Goal: Navigation & Orientation: Find specific page/section

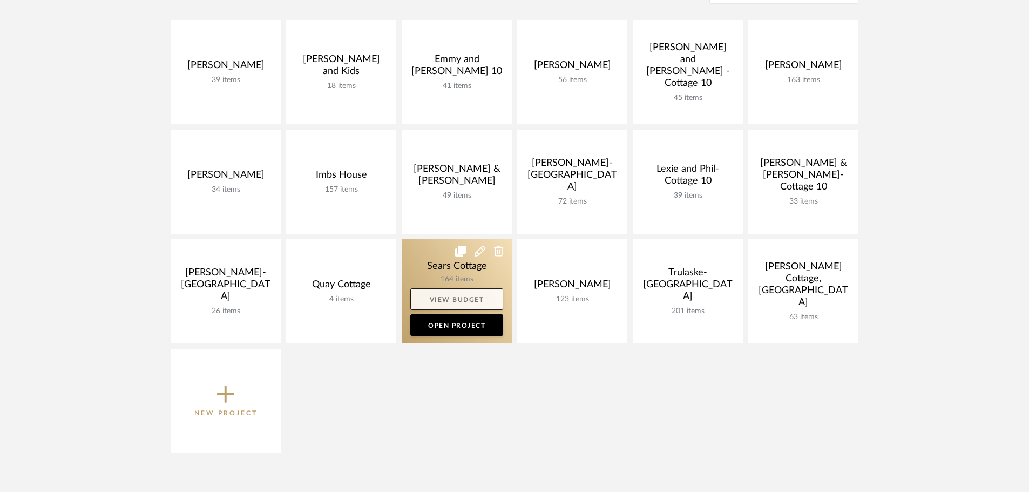
scroll to position [216, 0]
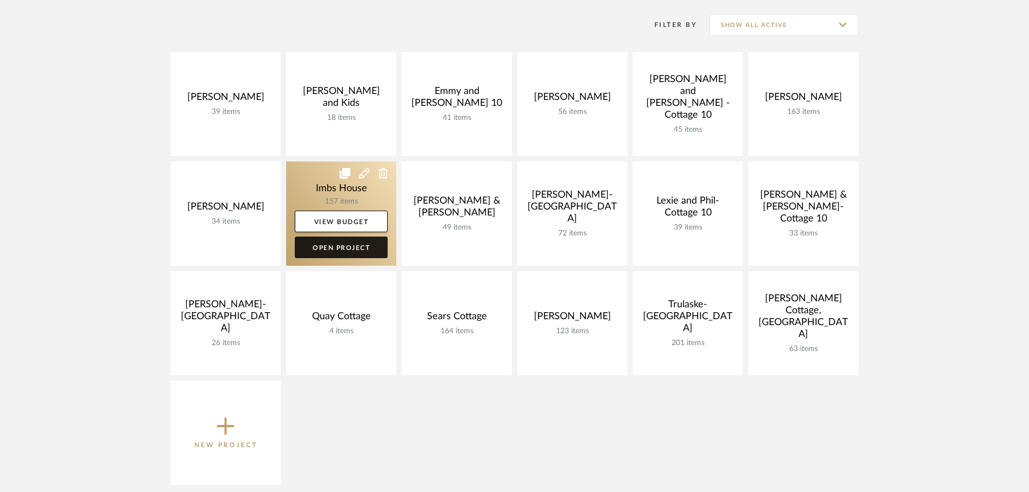
click at [340, 242] on link "Open Project" at bounding box center [341, 248] width 93 height 22
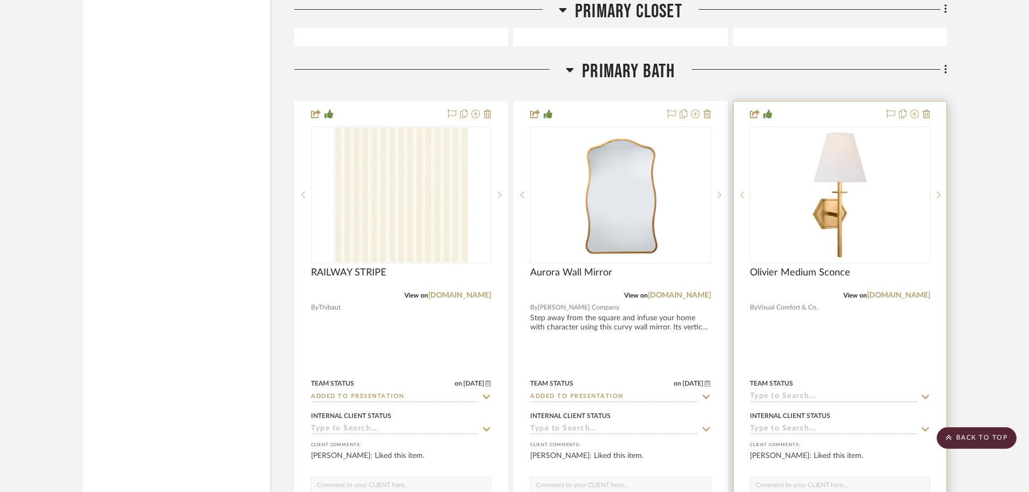
scroll to position [8372, 0]
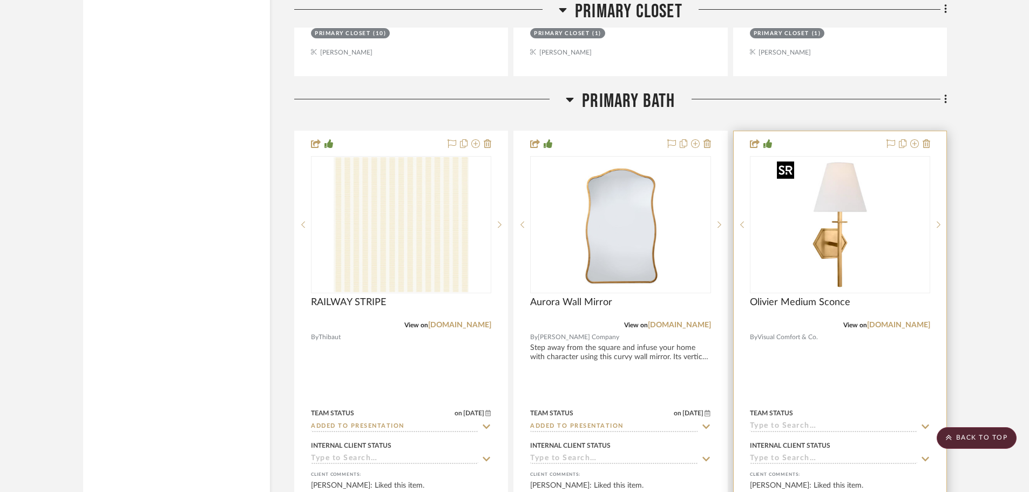
click at [864, 249] on img "0" at bounding box center [840, 224] width 135 height 135
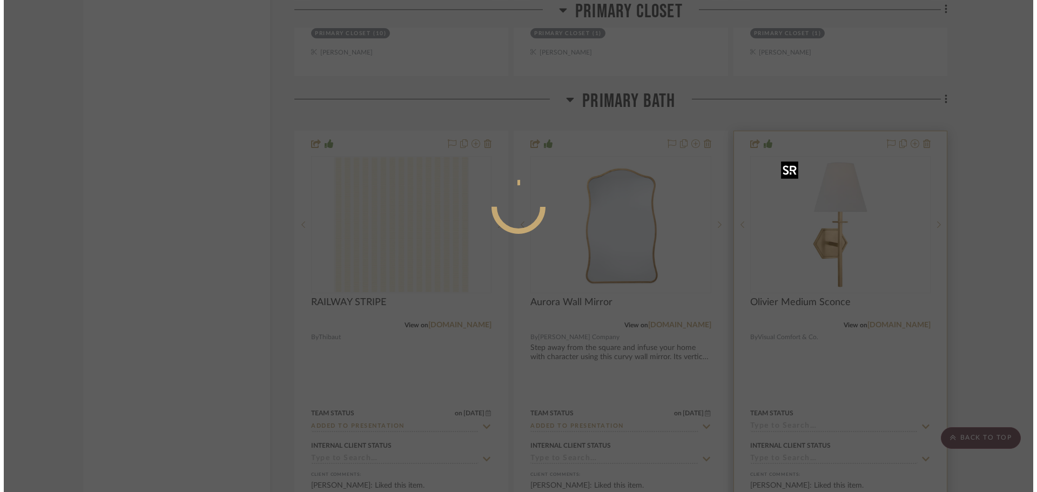
scroll to position [0, 0]
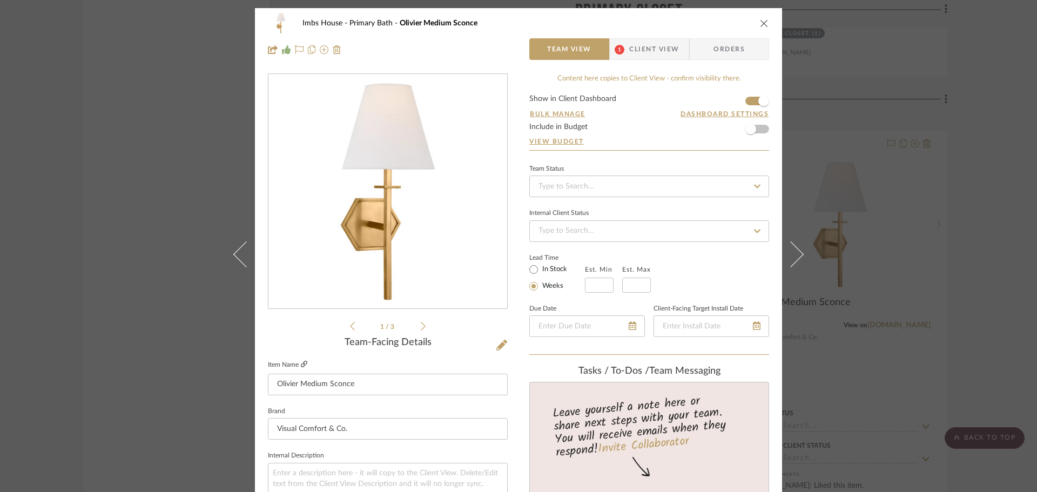
click at [301, 363] on icon at bounding box center [304, 364] width 6 height 6
click at [874, 300] on div "Imbs House Primary Bath Olivier Medium Sconce Team View 1 Client View Orders 1 …" at bounding box center [518, 246] width 1037 height 492
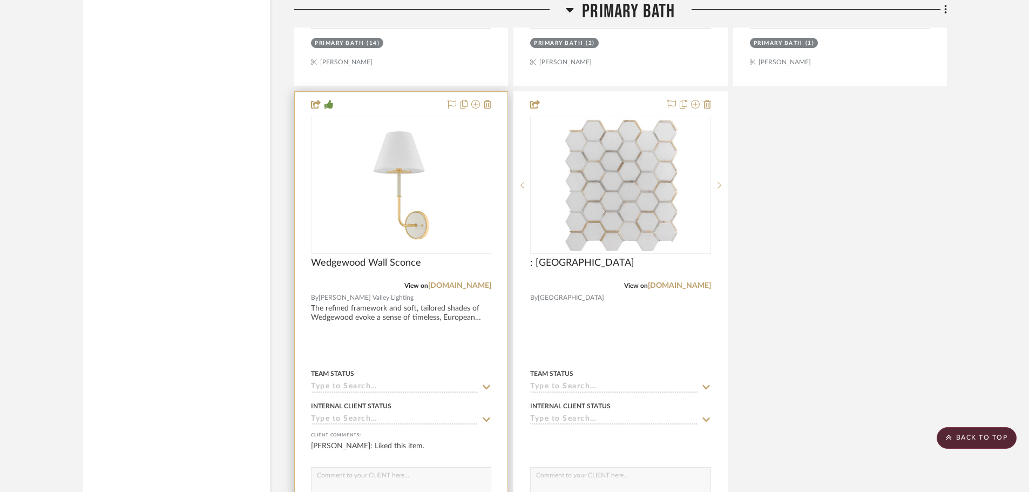
scroll to position [8912, 0]
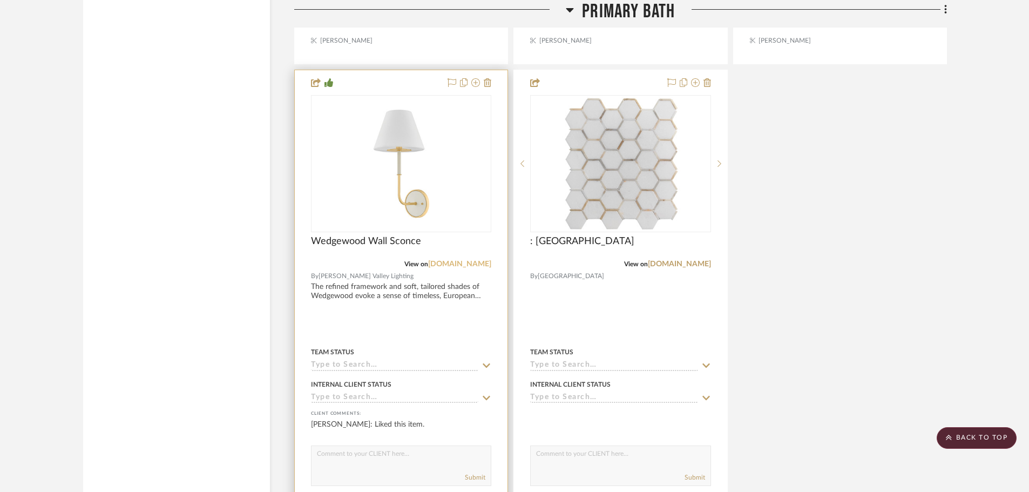
click at [471, 265] on link "[DOMAIN_NAME]" at bounding box center [459, 264] width 63 height 8
click at [479, 265] on link "[DOMAIN_NAME]" at bounding box center [459, 264] width 63 height 8
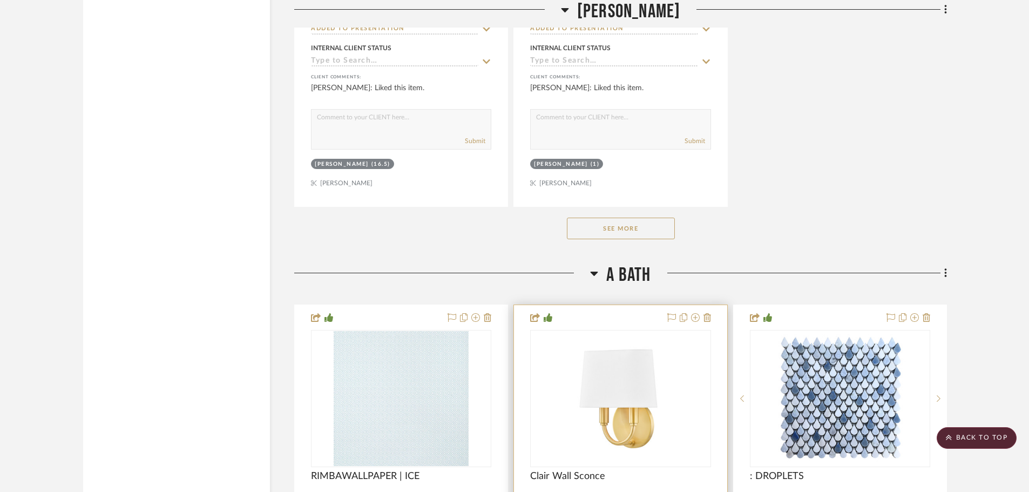
scroll to position [10856, 0]
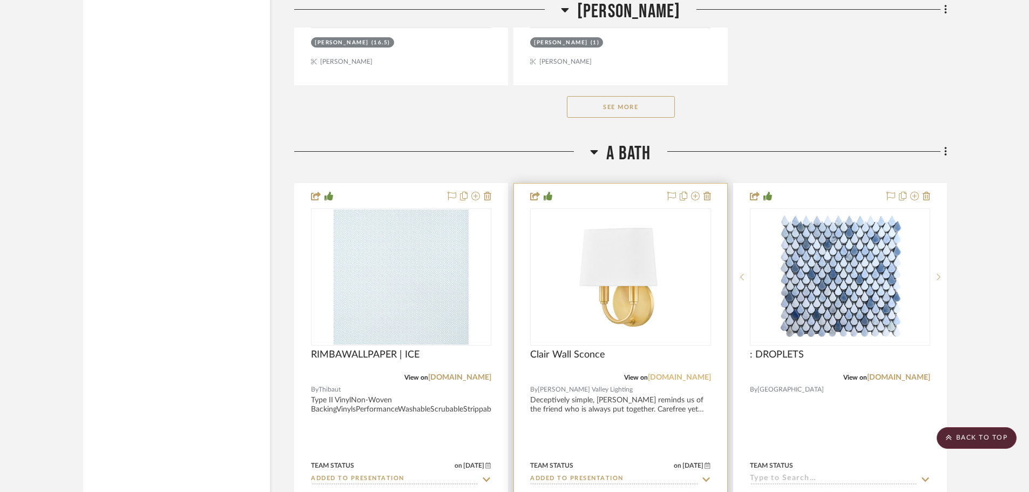
click at [692, 377] on link "[DOMAIN_NAME]" at bounding box center [679, 378] width 63 height 8
